Goal: Navigation & Orientation: Find specific page/section

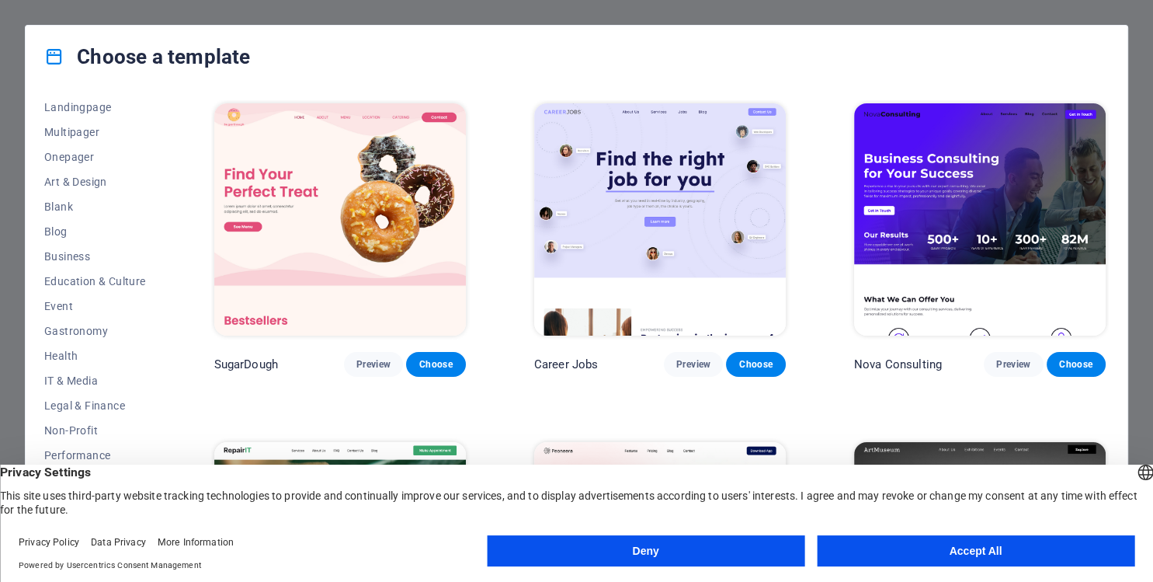
scroll to position [183, 0]
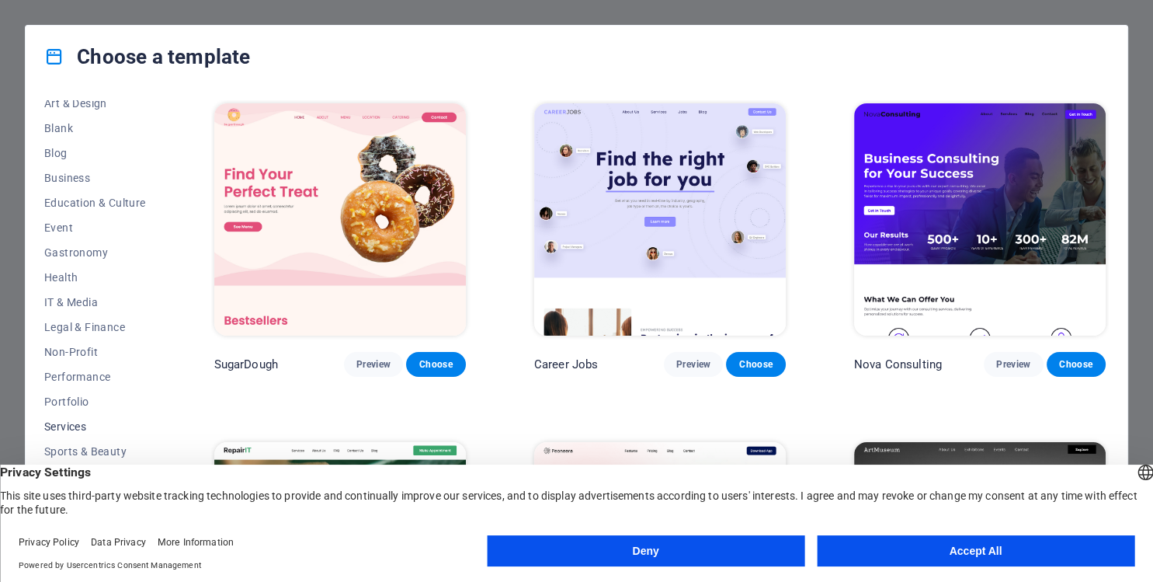
click at [67, 430] on span "Services" at bounding box center [95, 426] width 102 height 12
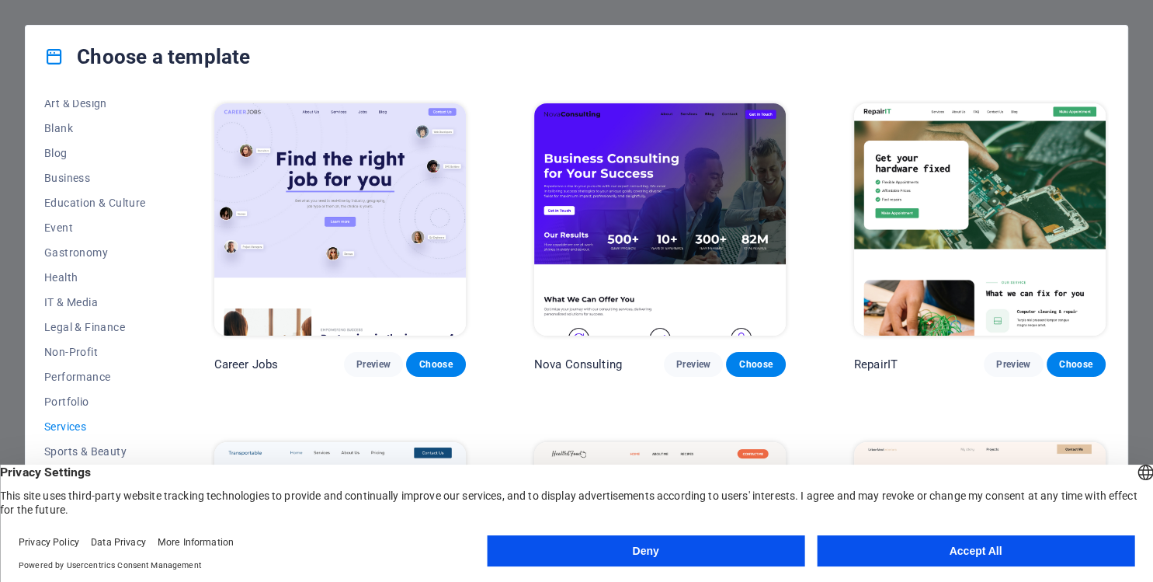
click at [67, 430] on span "Services" at bounding box center [95, 426] width 102 height 12
click at [815, 84] on div "Choose a template" at bounding box center [577, 57] width 1102 height 62
click at [848, 561] on button "Accept All" at bounding box center [976, 550] width 318 height 31
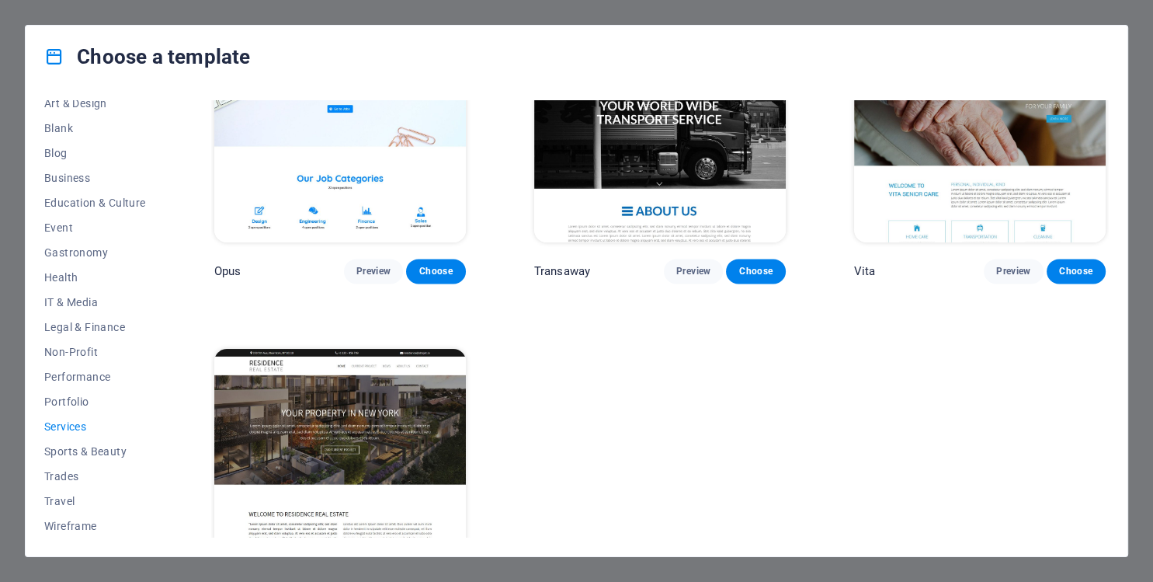
scroll to position [2145, 0]
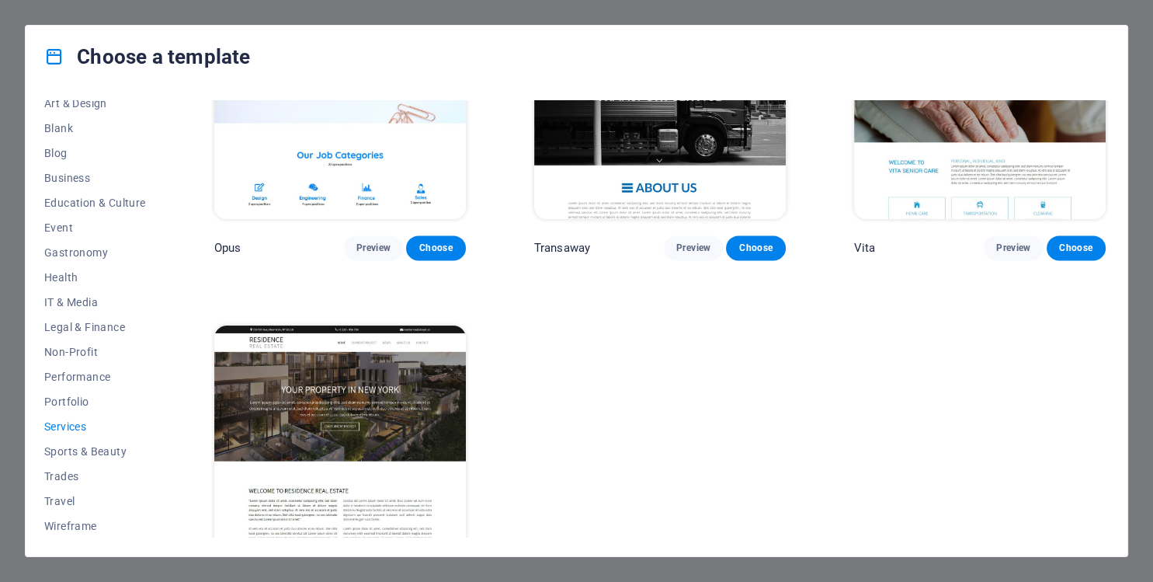
click at [371, 580] on span "Preview" at bounding box center [373, 586] width 34 height 12
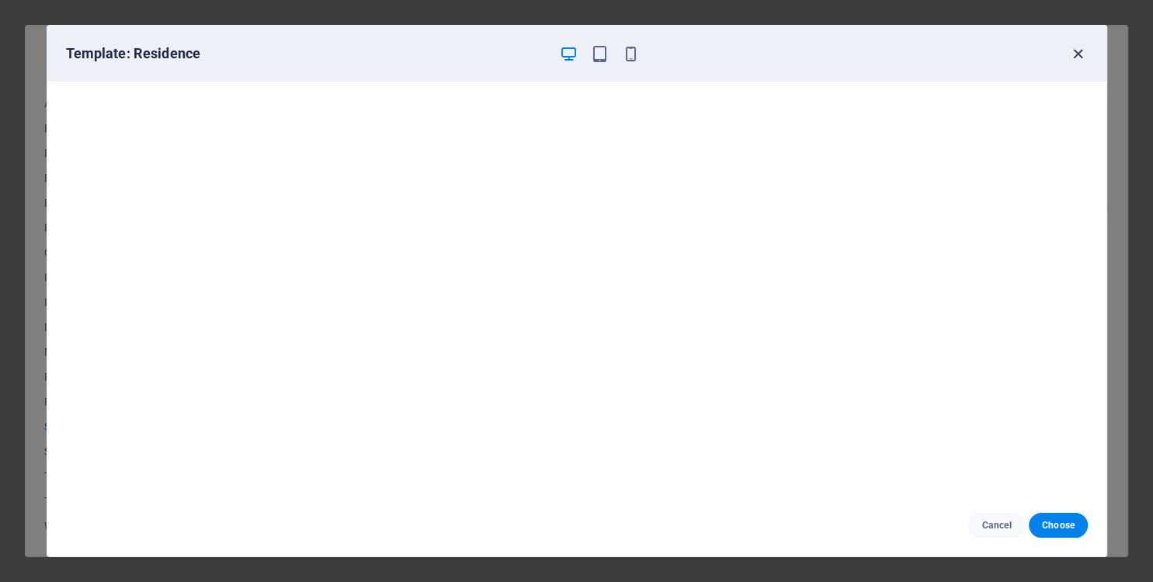
click at [1071, 55] on icon "button" at bounding box center [1078, 54] width 18 height 18
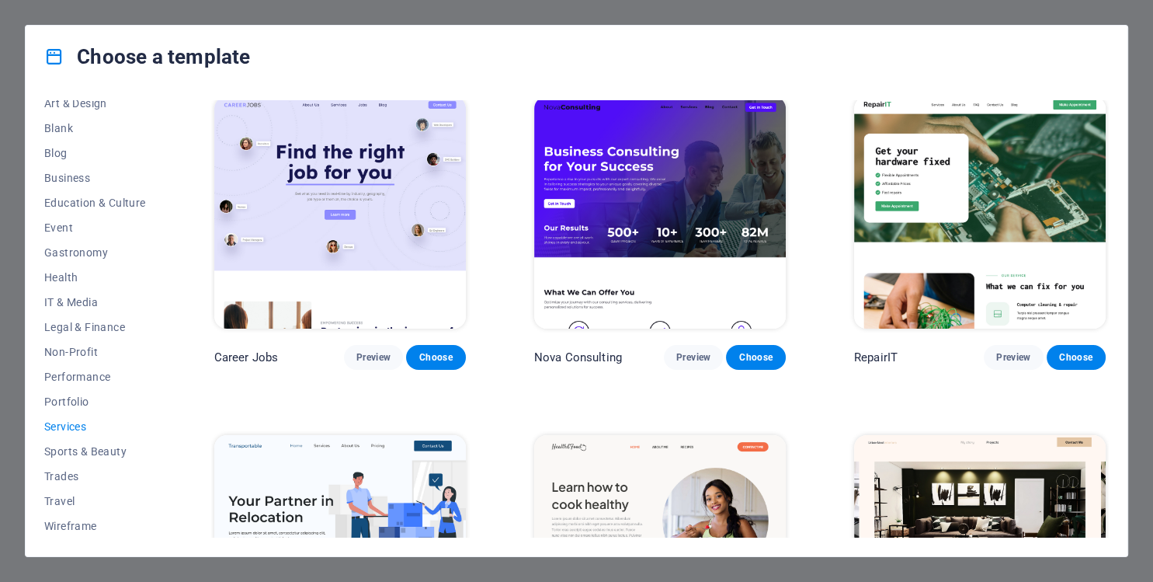
scroll to position [0, 0]
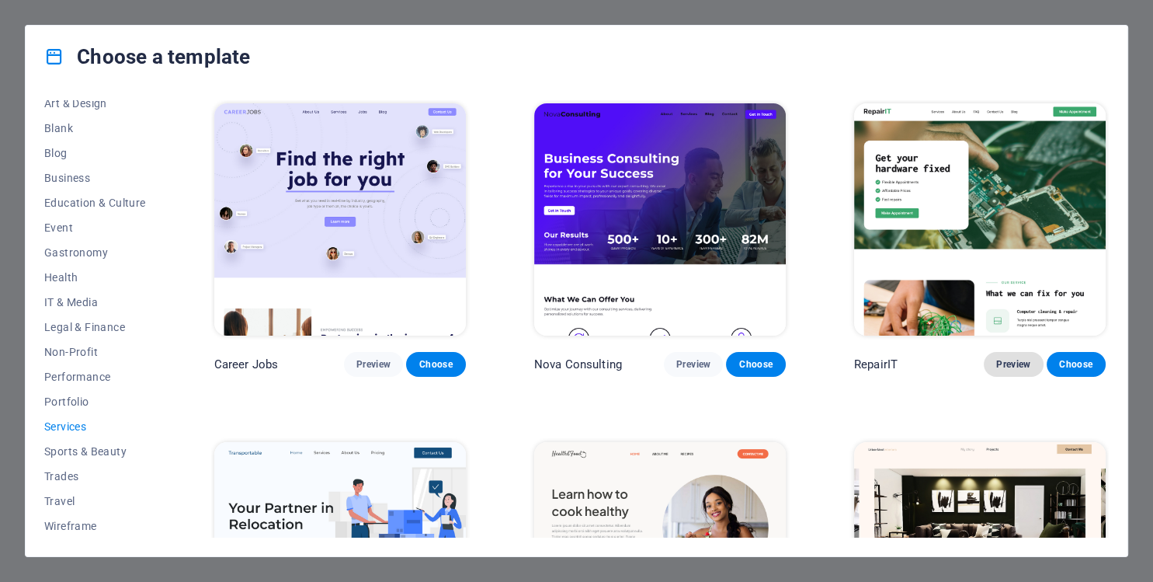
click at [996, 358] on span "Preview" at bounding box center [1013, 364] width 34 height 12
